Goal: Information Seeking & Learning: Find specific fact

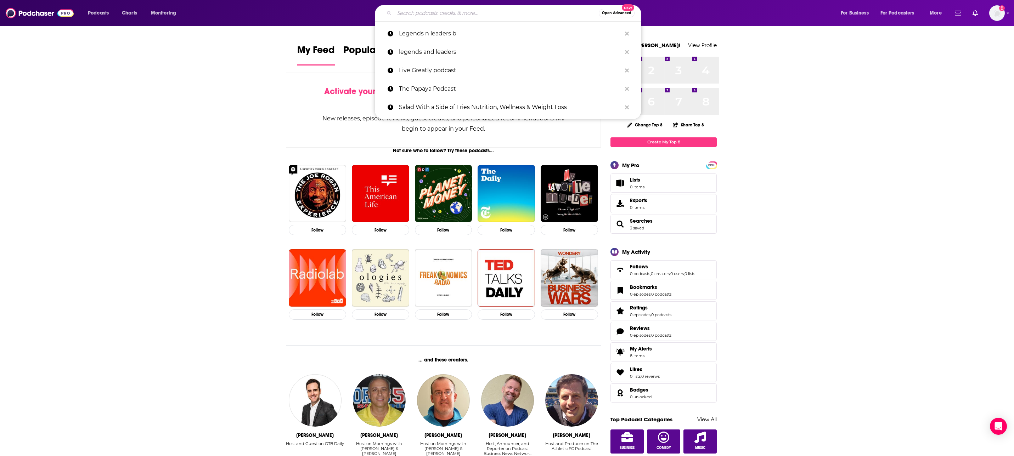
click at [466, 16] on input "Search podcasts, credits, & more..." at bounding box center [496, 12] width 204 height 11
paste input "YOU EARNED THIS"
type input "YOU EARNED THIS"
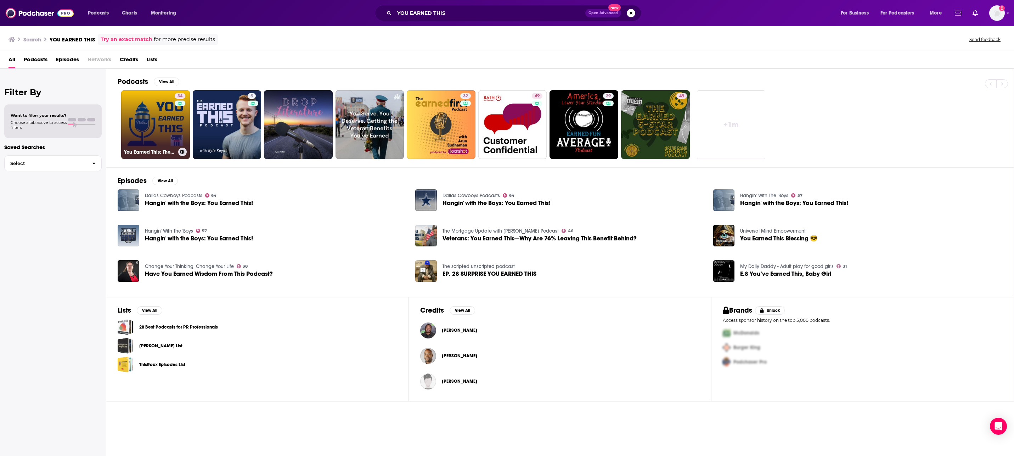
click at [159, 144] on link "34 You Earned This: The Social Security & Medicare Podcast!" at bounding box center [155, 124] width 69 height 69
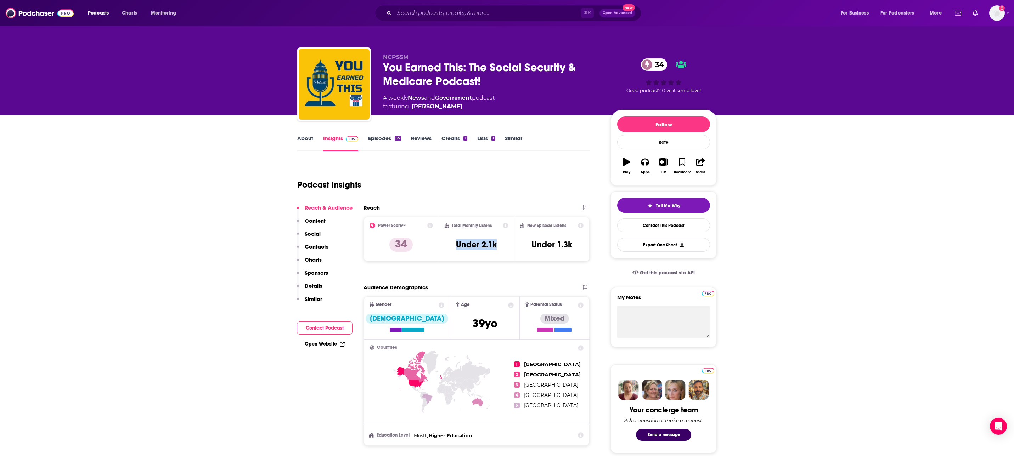
drag, startPoint x: 457, startPoint y: 272, endPoint x: 504, endPoint y: 276, distance: 46.9
click at [504, 255] on div "Total Monthly Listens Under 2.1k" at bounding box center [477, 239] width 64 height 33
copy h3 "Under 2.1k"
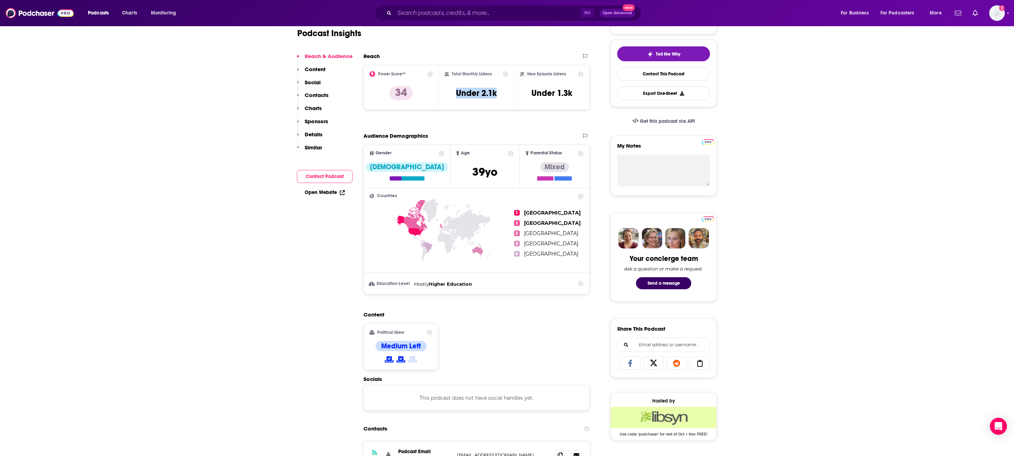
scroll to position [96, 0]
